Goal: Find specific page/section: Find specific page/section

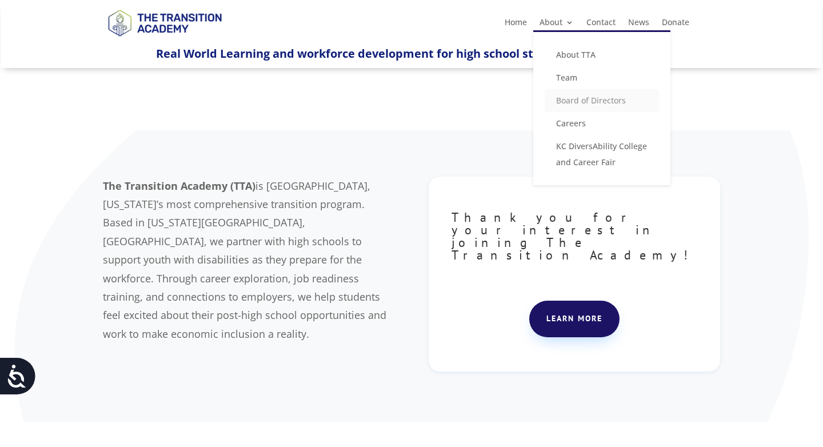
click at [591, 100] on link "Board of Directors" at bounding box center [601, 100] width 114 height 23
